Goal: Transaction & Acquisition: Book appointment/travel/reservation

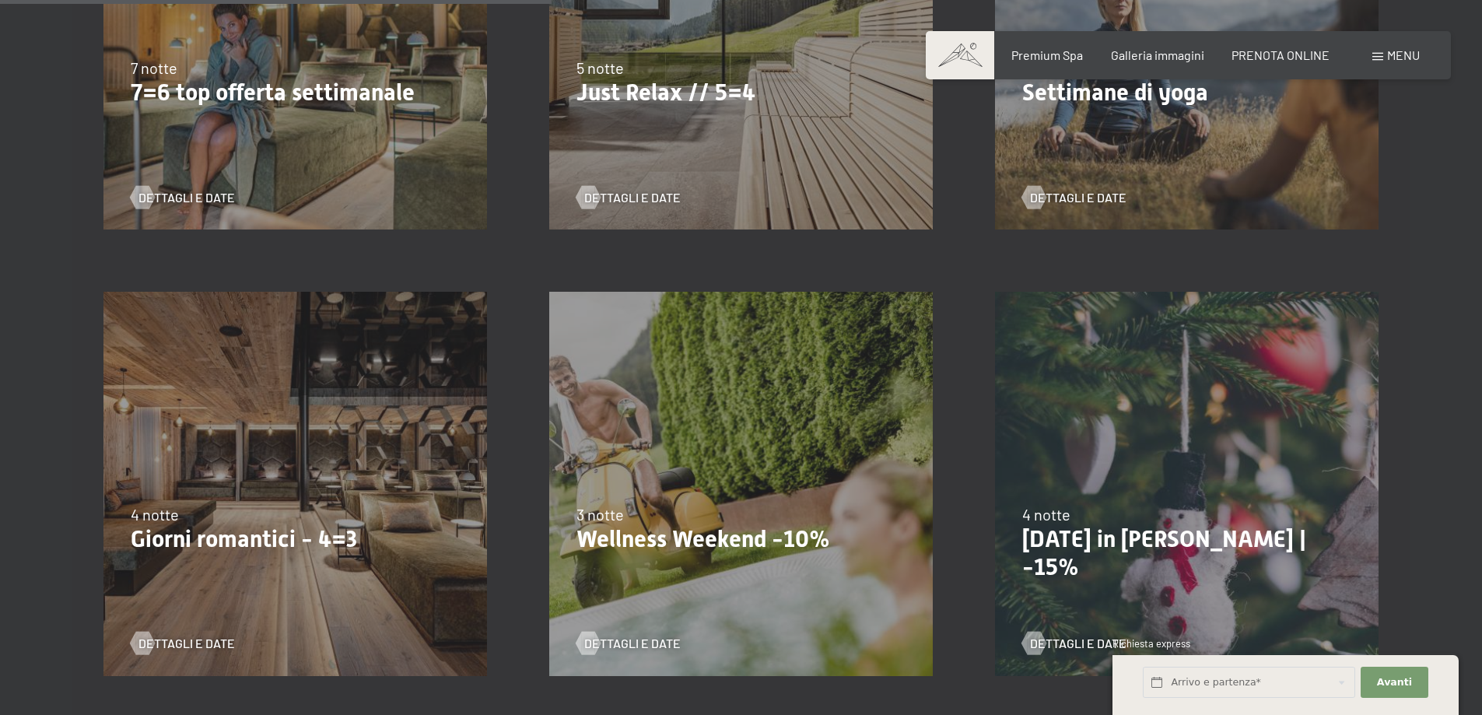
scroll to position [1167, 0]
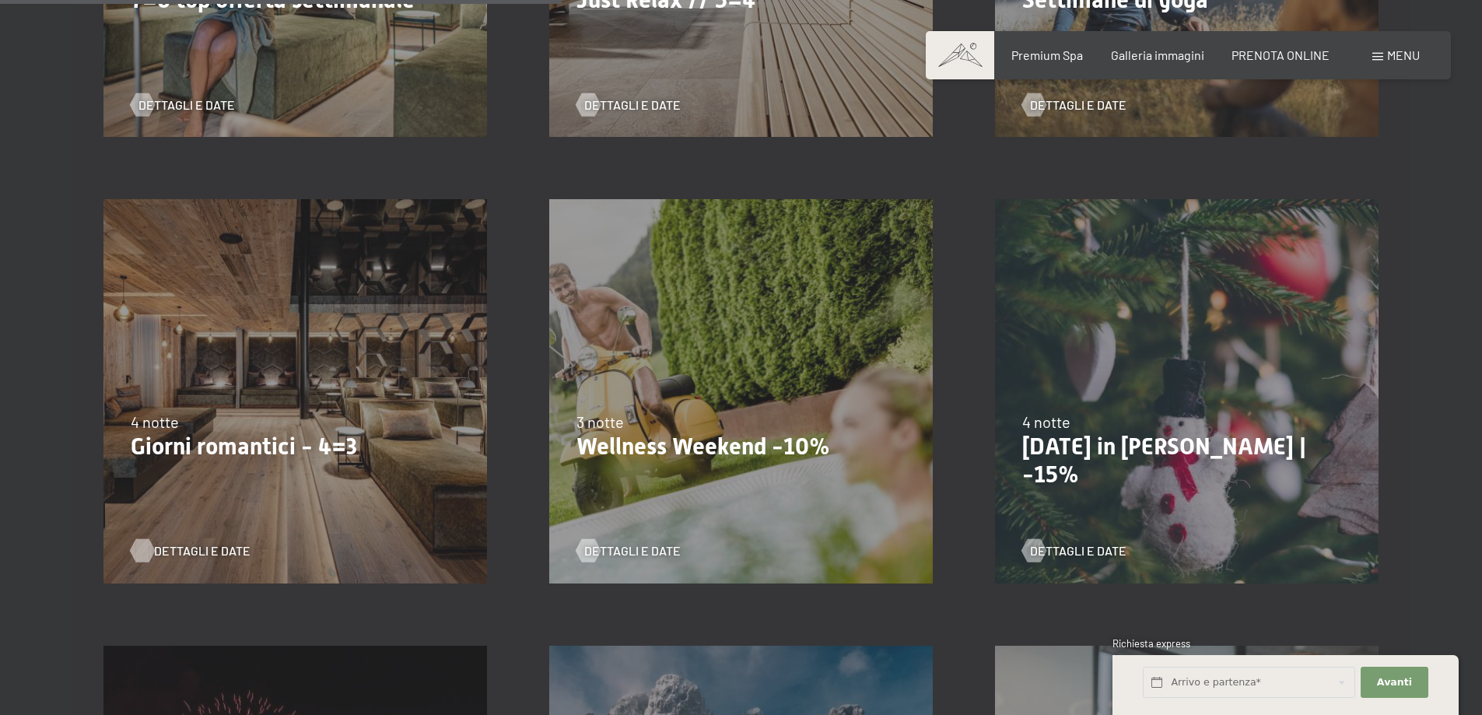
click at [188, 554] on span "Dettagli e Date" at bounding box center [202, 550] width 96 height 17
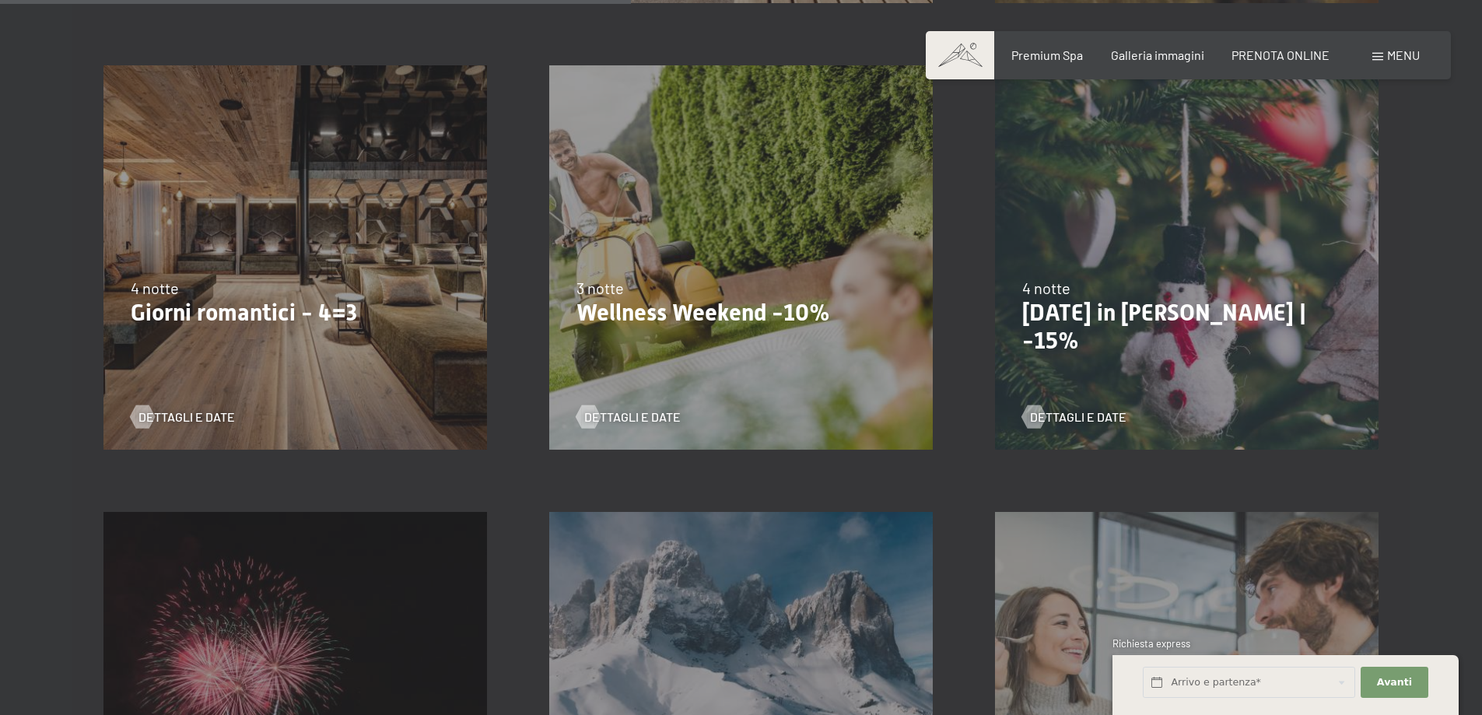
scroll to position [1323, 0]
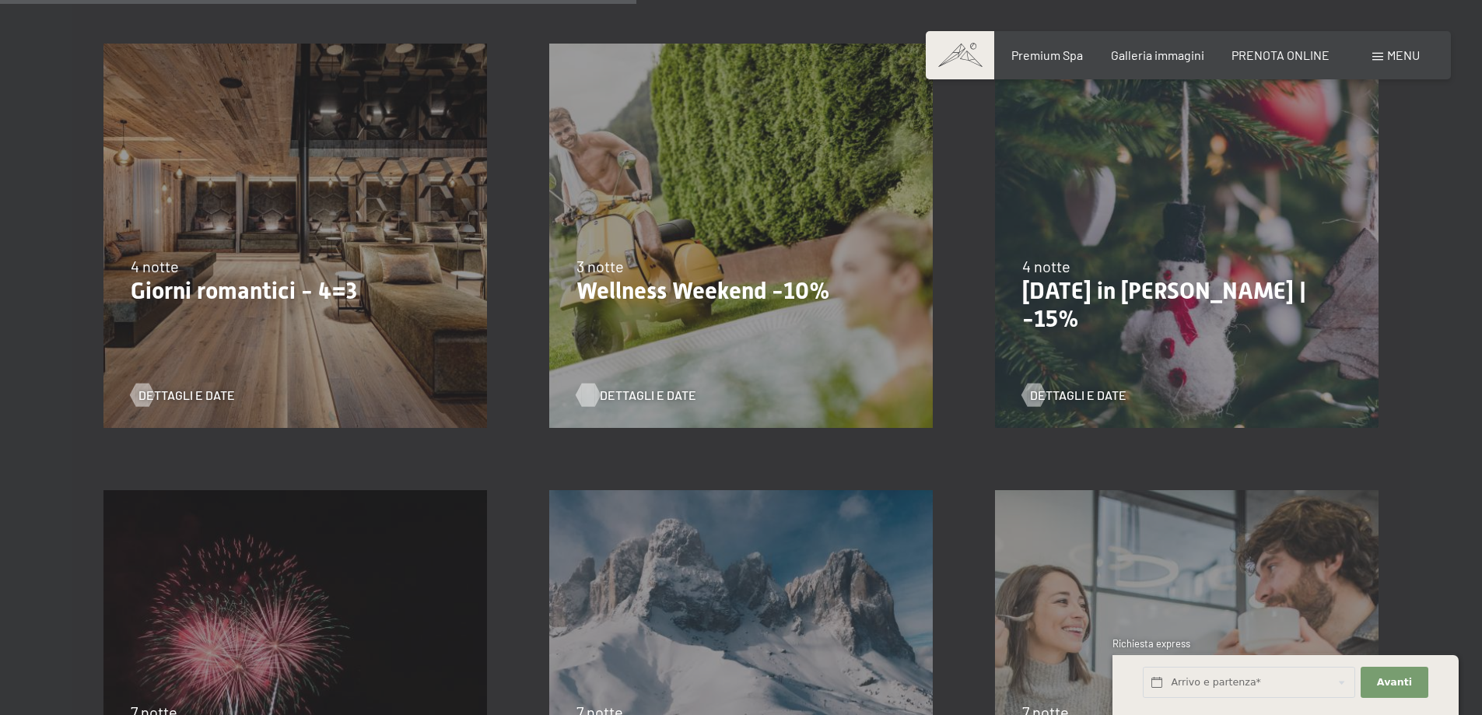
click at [664, 389] on span "Dettagli e Date" at bounding box center [648, 395] width 96 height 17
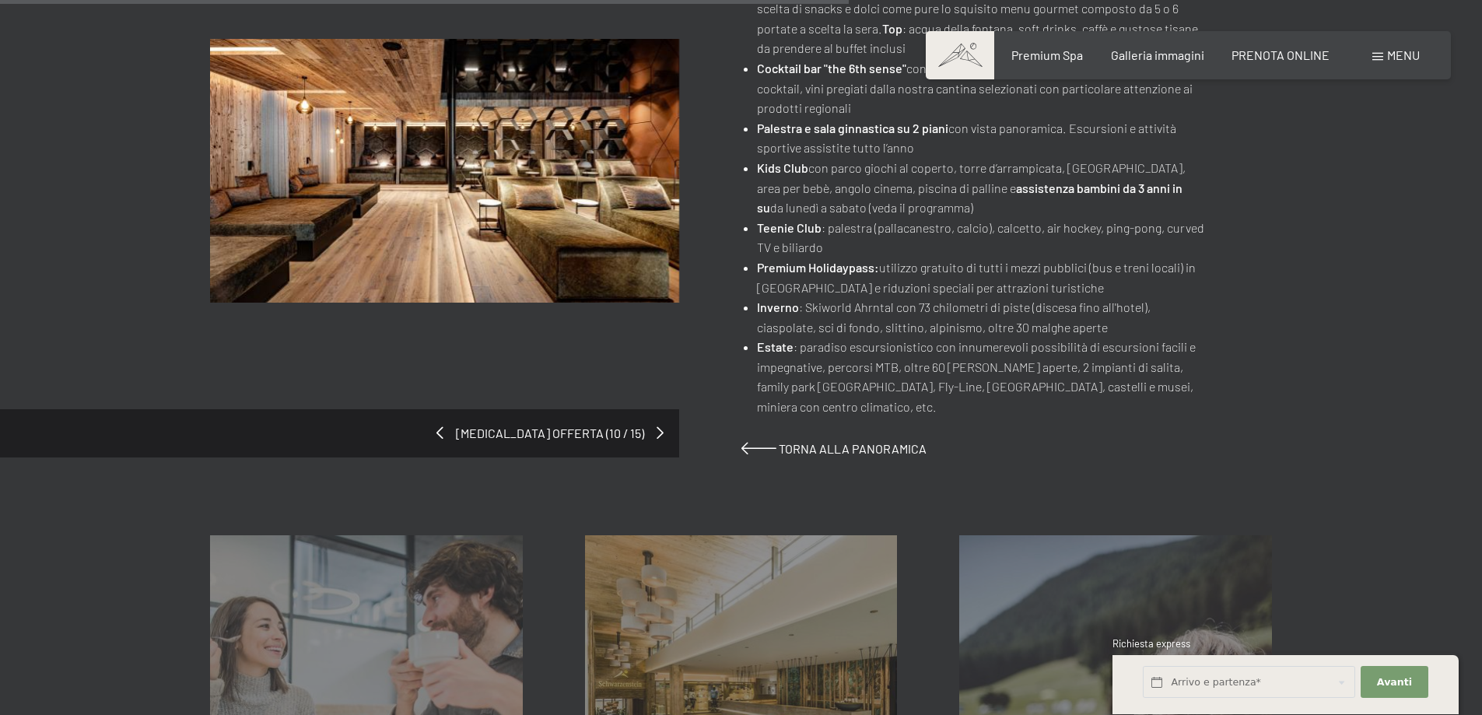
scroll to position [934, 0]
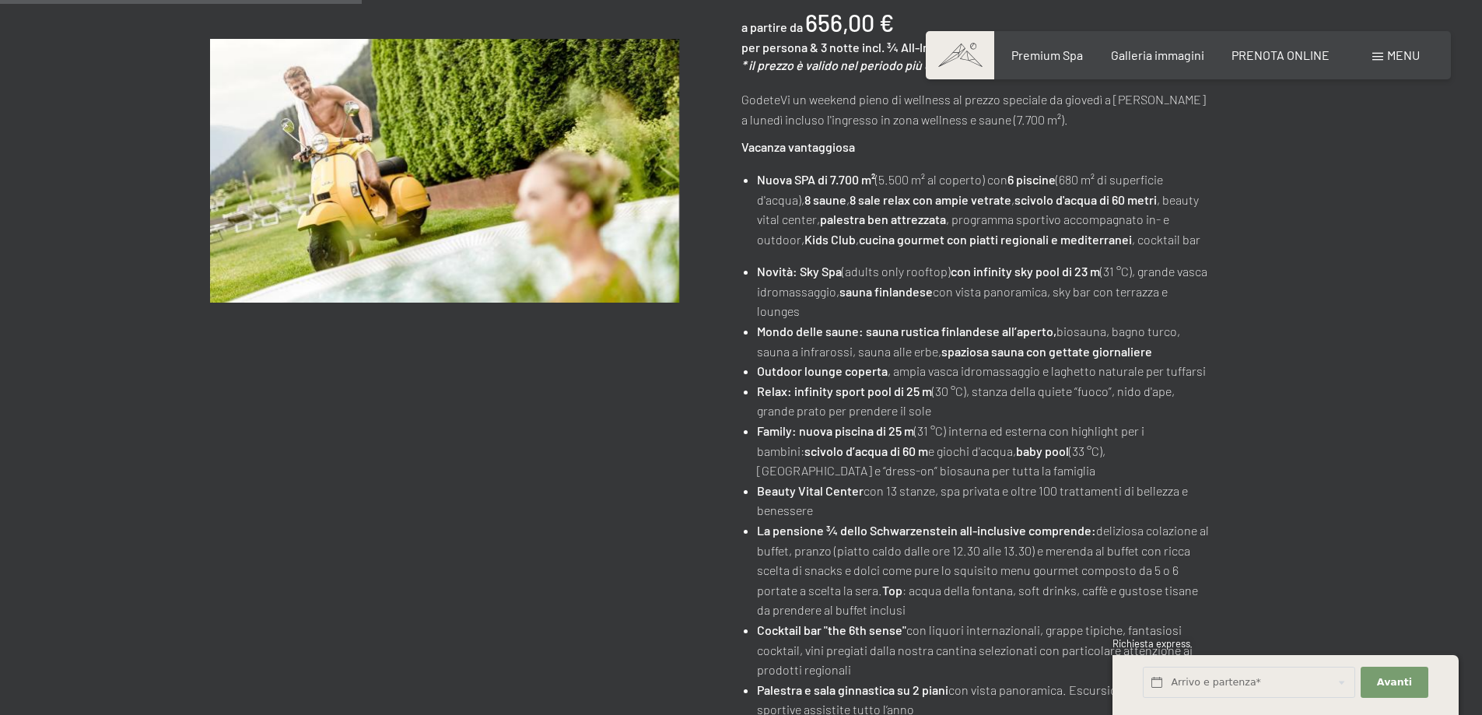
scroll to position [467, 0]
